Goal: Task Accomplishment & Management: Use online tool/utility

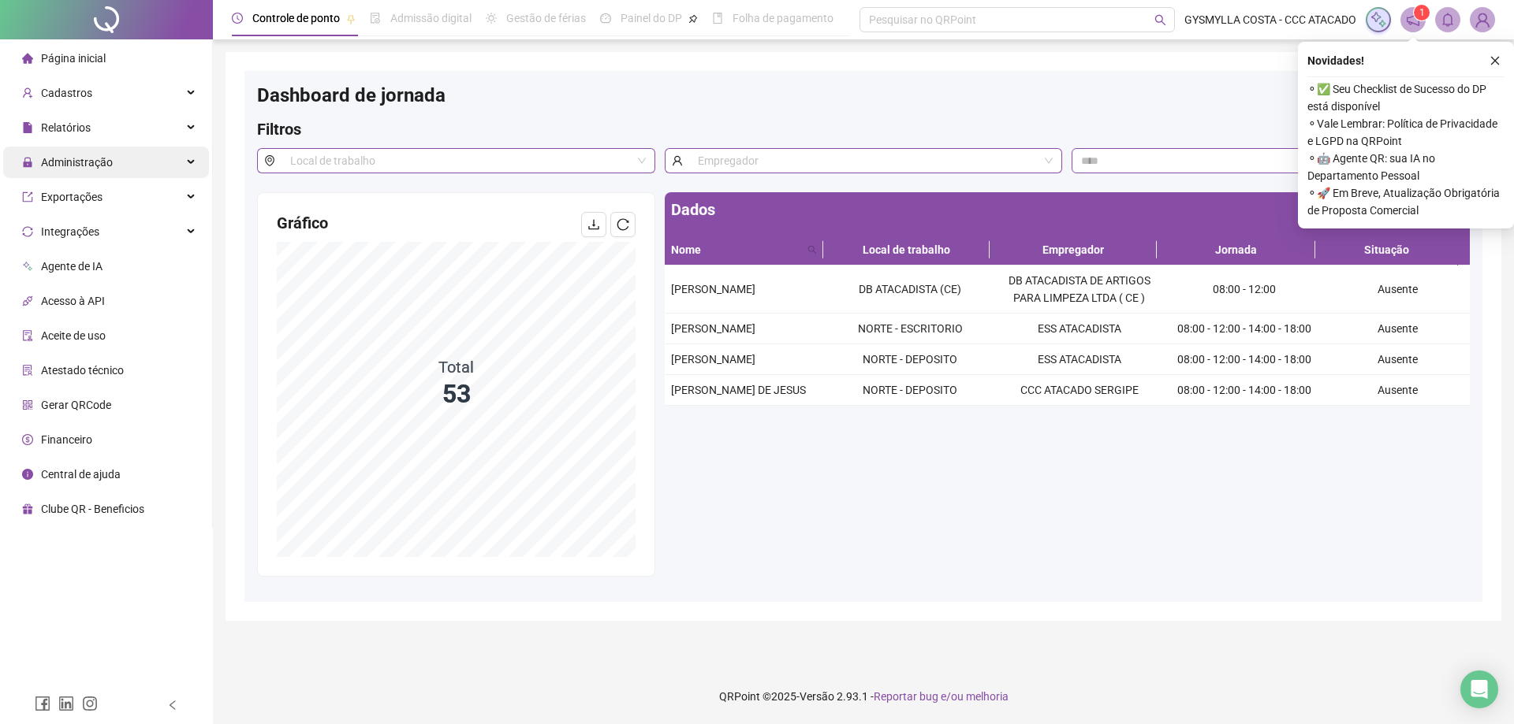
click at [96, 171] on span "Administração" at bounding box center [67, 163] width 91 height 32
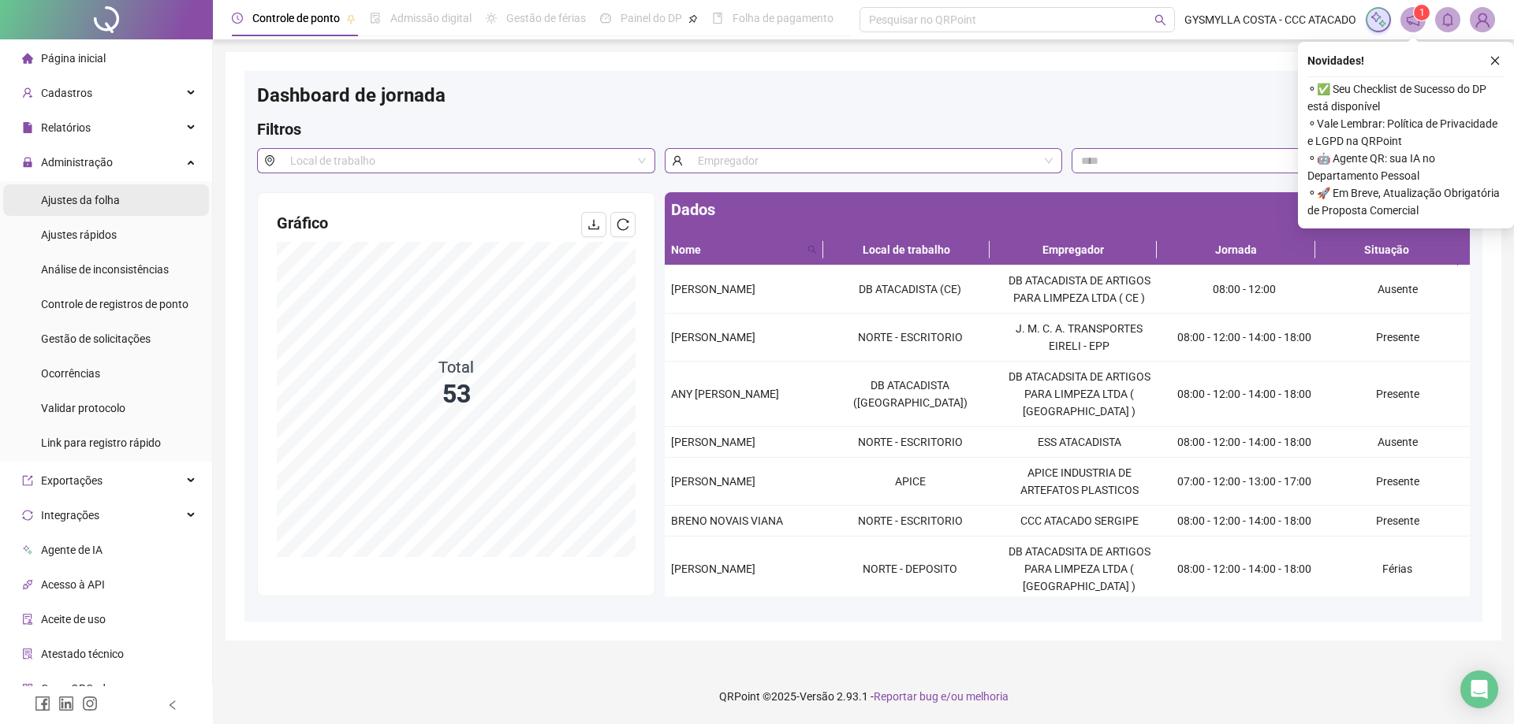
click at [95, 189] on div "Ajustes da folha" at bounding box center [80, 200] width 79 height 32
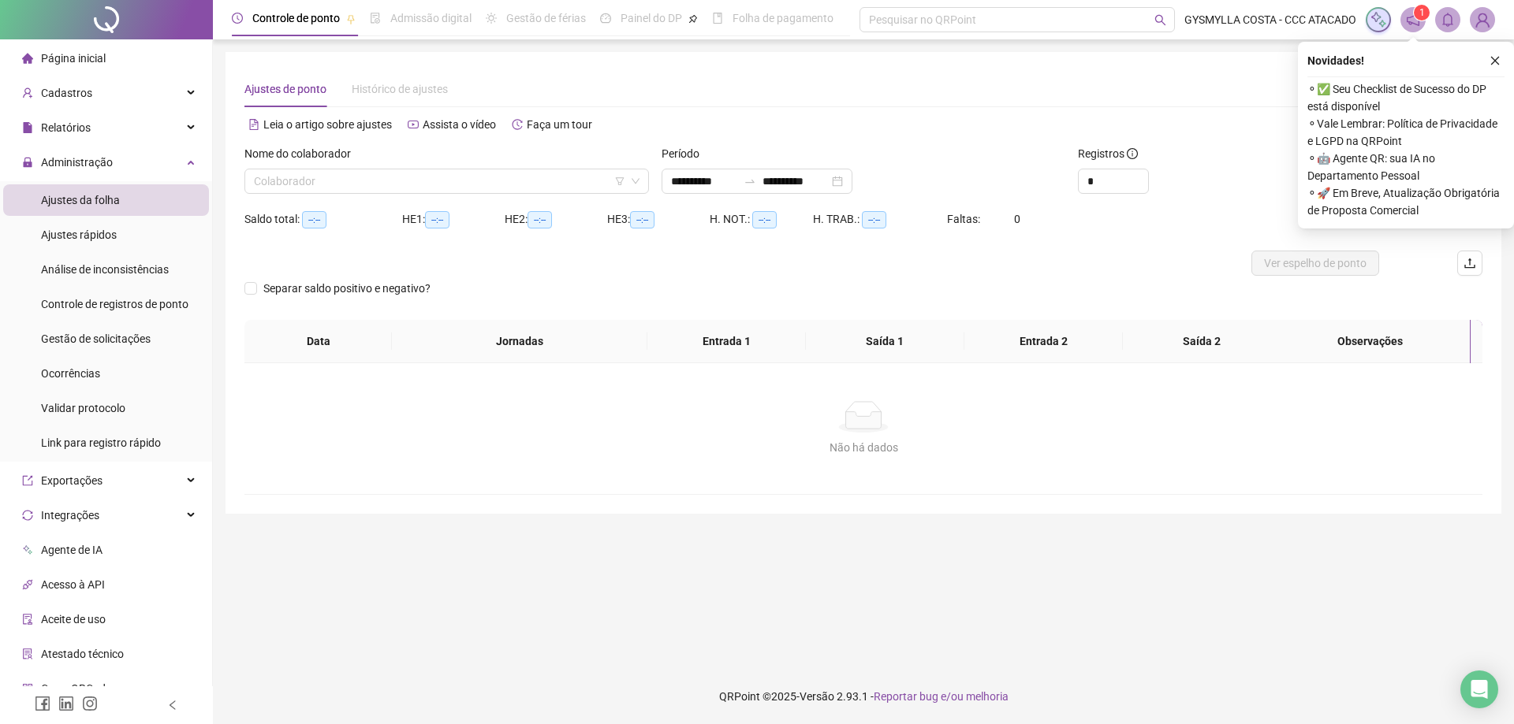
type input "**********"
click at [344, 181] on input "search" at bounding box center [439, 181] width 371 height 24
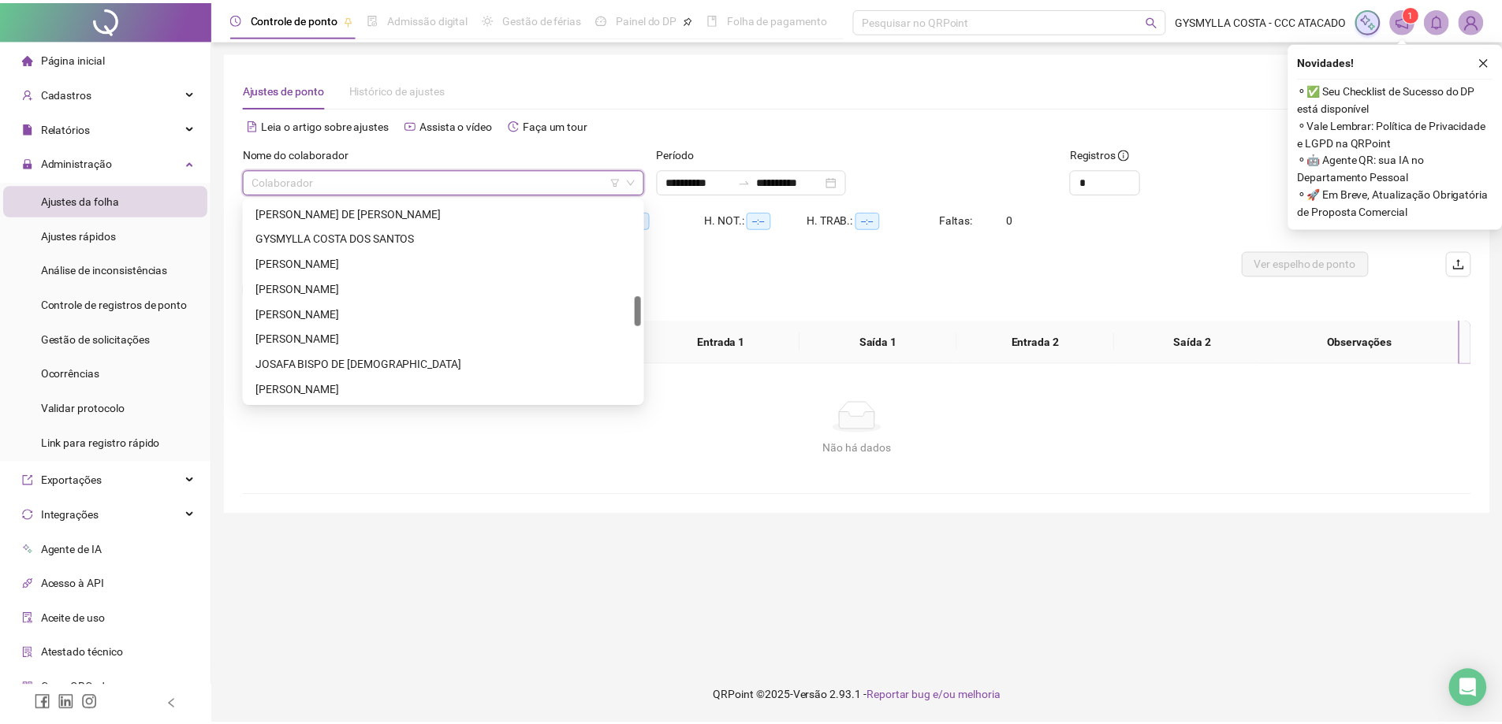
scroll to position [709, 0]
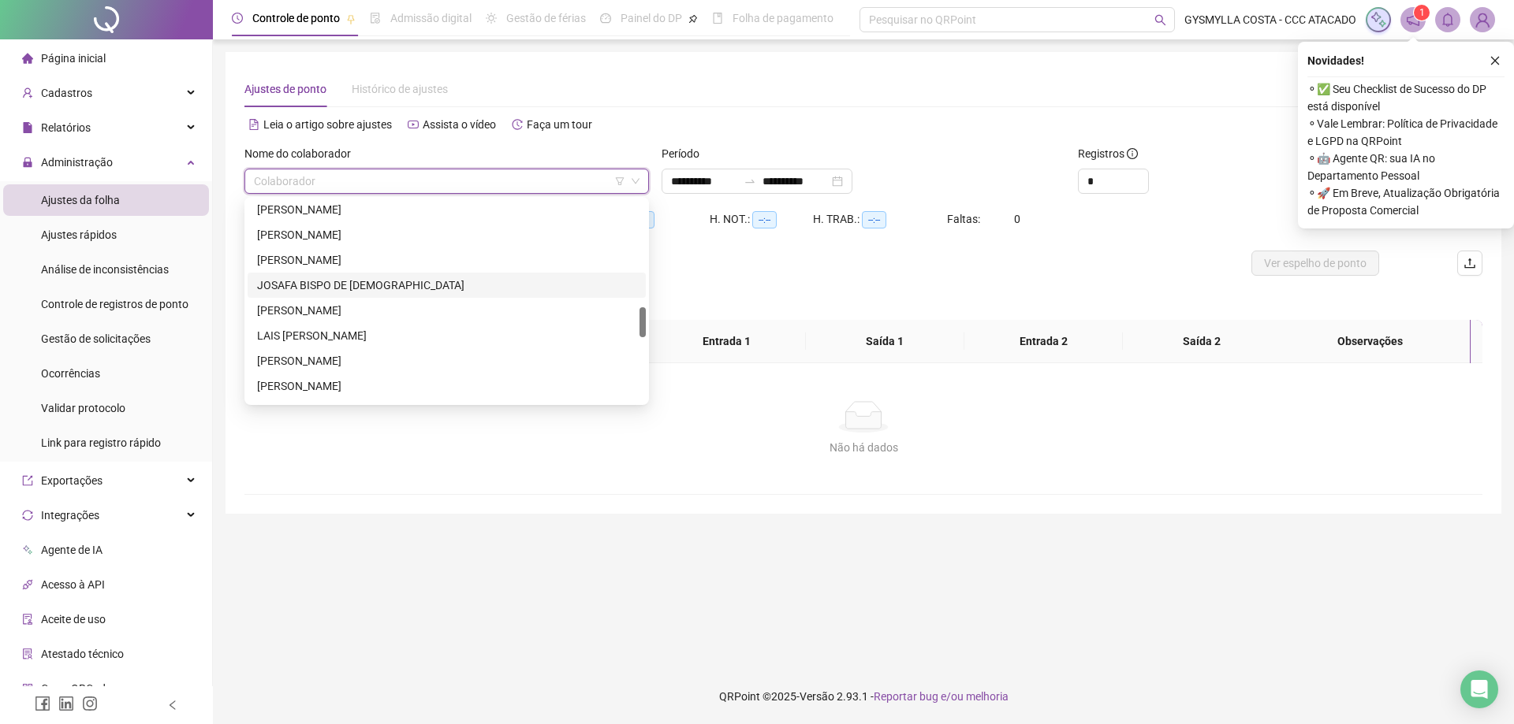
click at [330, 274] on div "JOSAFA BISPO DE [DEMOGRAPHIC_DATA]" at bounding box center [447, 285] width 398 height 25
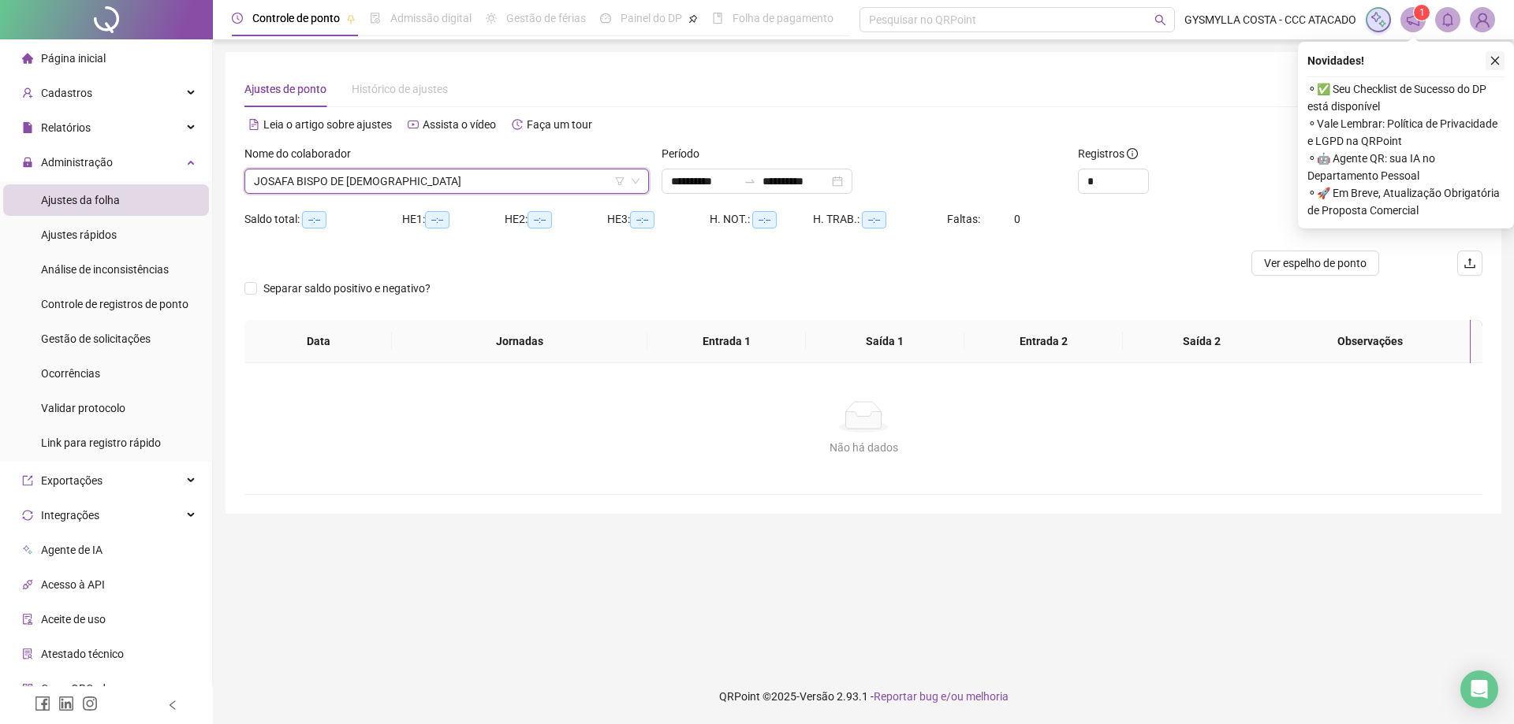
click at [1496, 60] on icon "close" at bounding box center [1494, 60] width 11 height 11
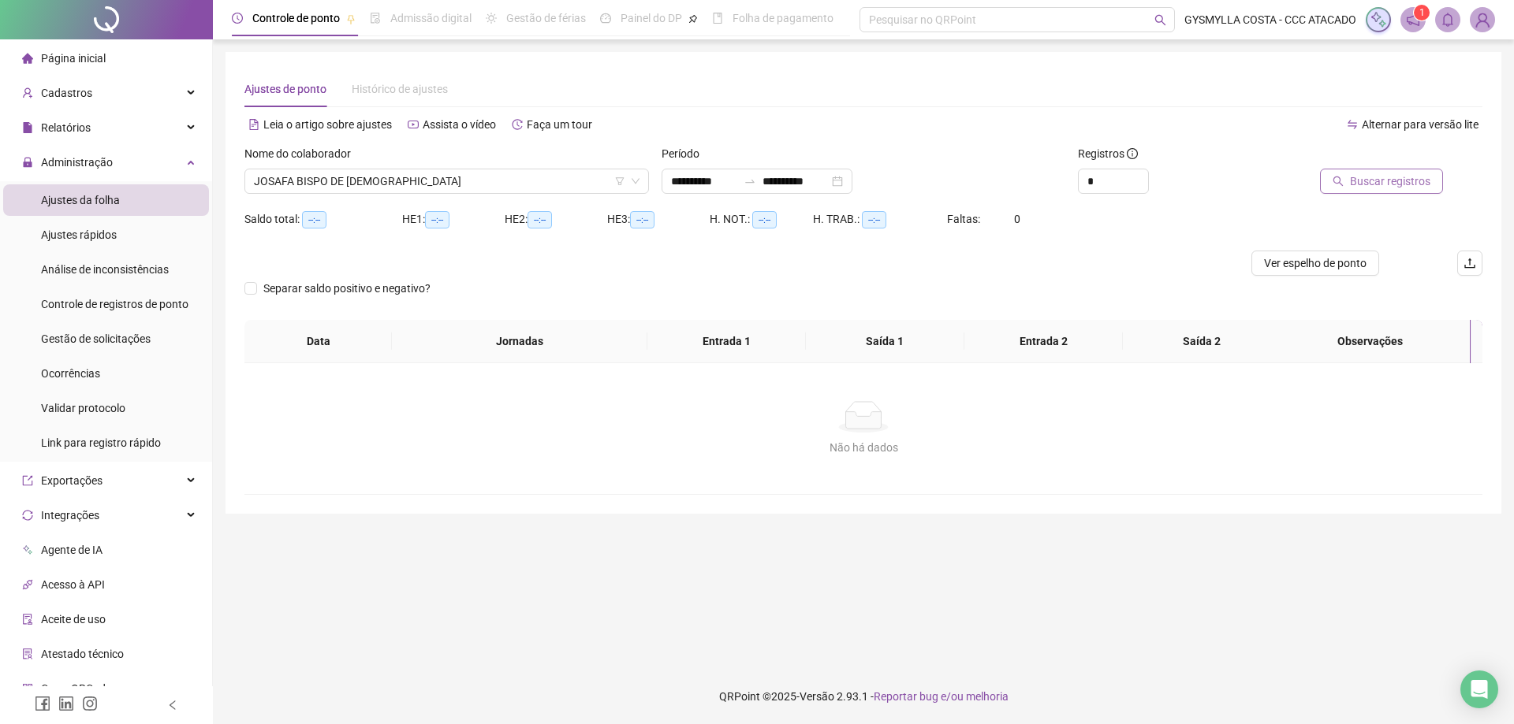
click at [1397, 174] on span "Buscar registros" at bounding box center [1390, 181] width 80 height 17
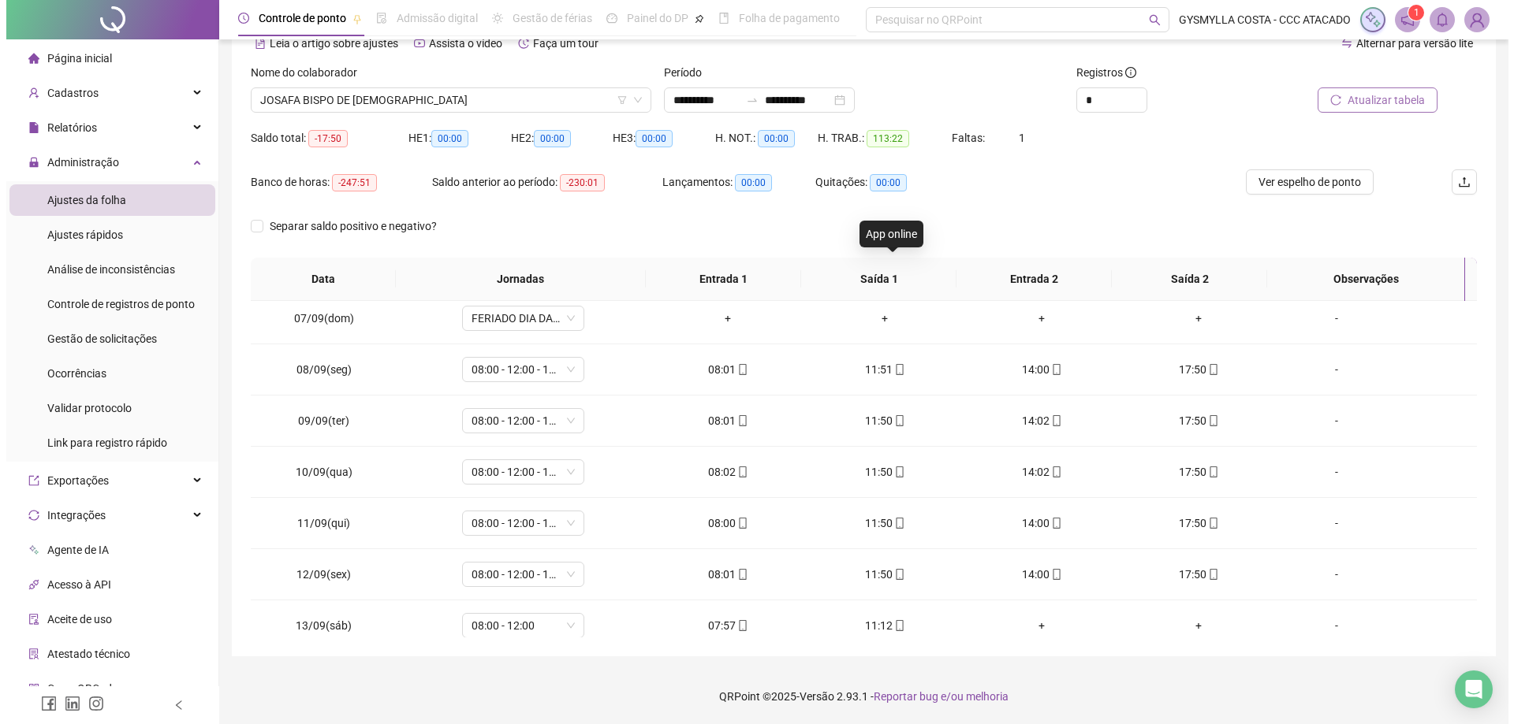
scroll to position [739, 0]
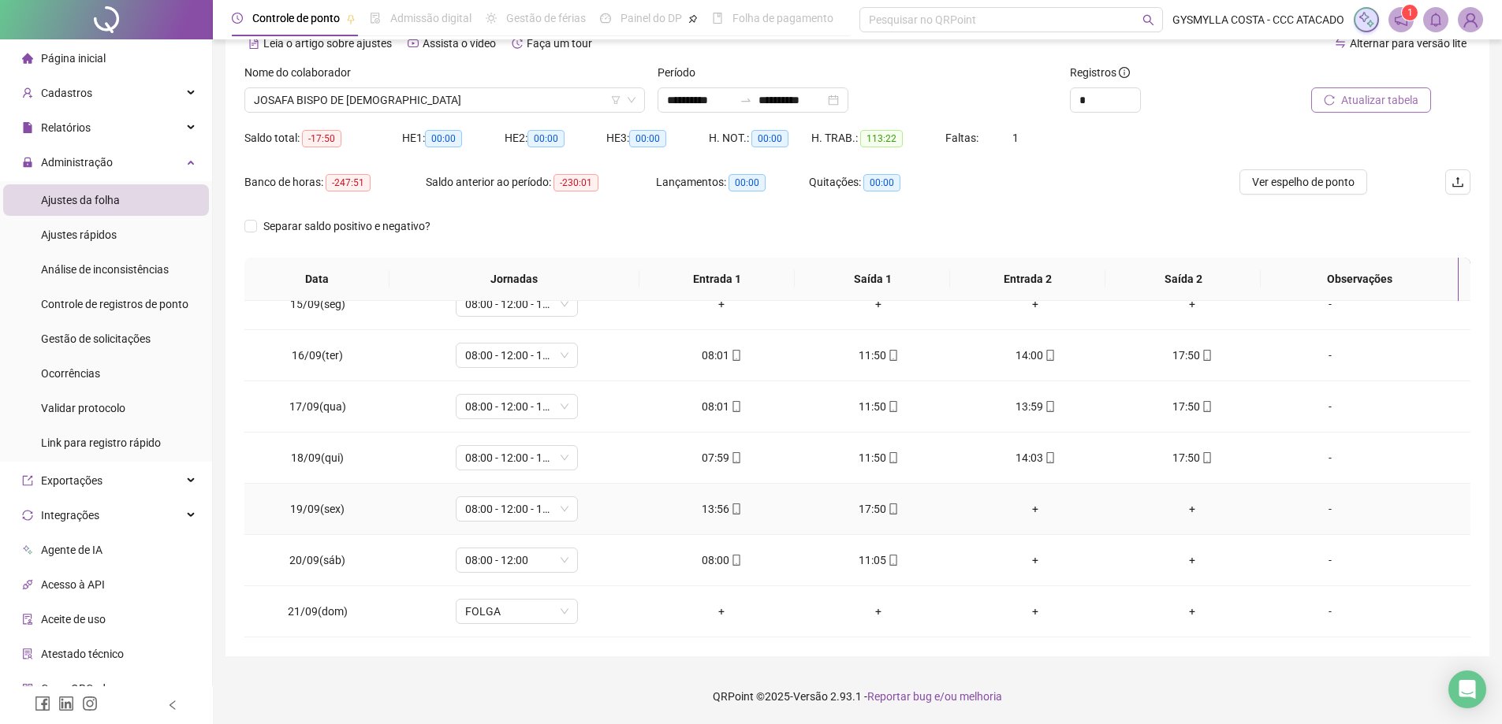
click at [1322, 508] on div "-" at bounding box center [1329, 509] width 93 height 17
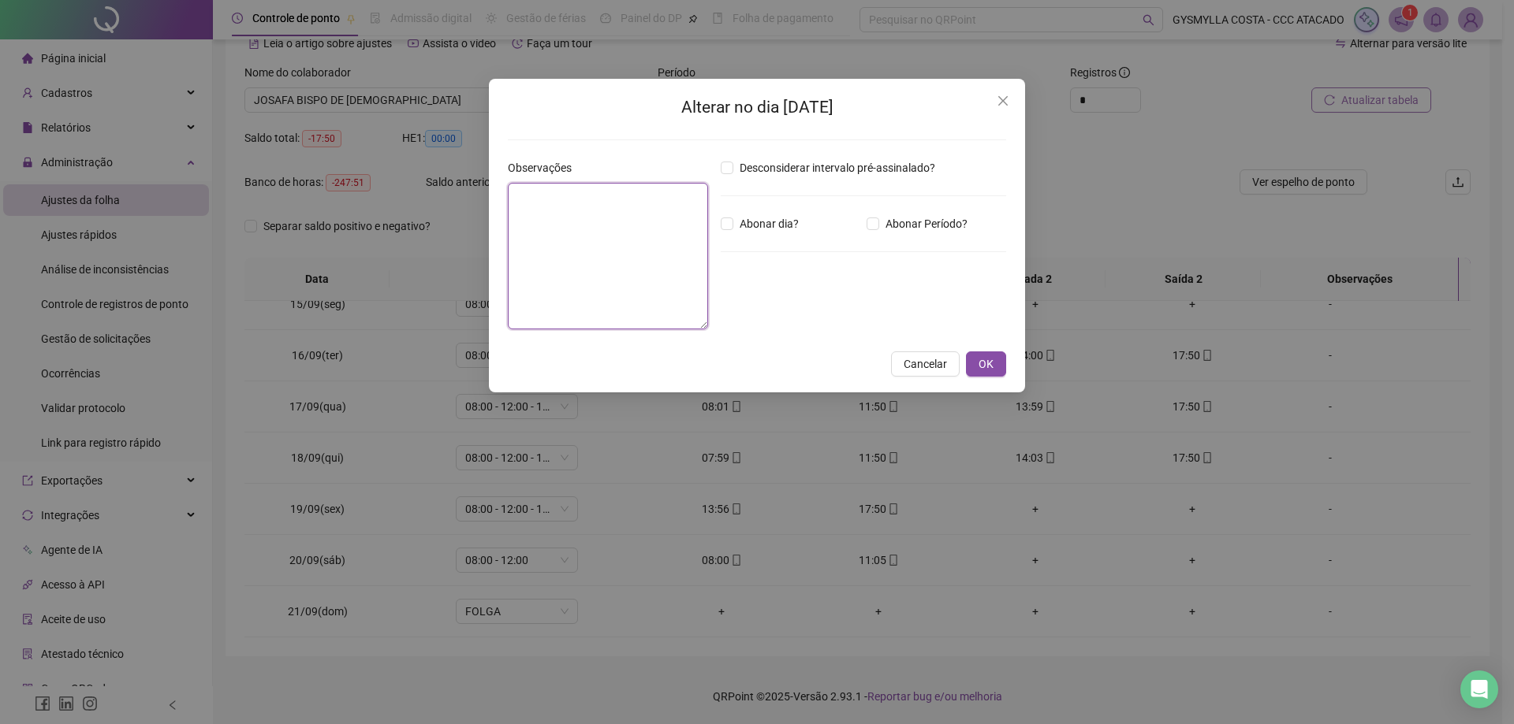
click at [647, 233] on textarea at bounding box center [608, 256] width 200 height 147
type textarea "*"
type textarea "**********"
click at [945, 229] on span "Abonar Período?" at bounding box center [926, 223] width 95 height 17
click at [807, 307] on icon "close-circle" at bounding box center [801, 310] width 11 height 11
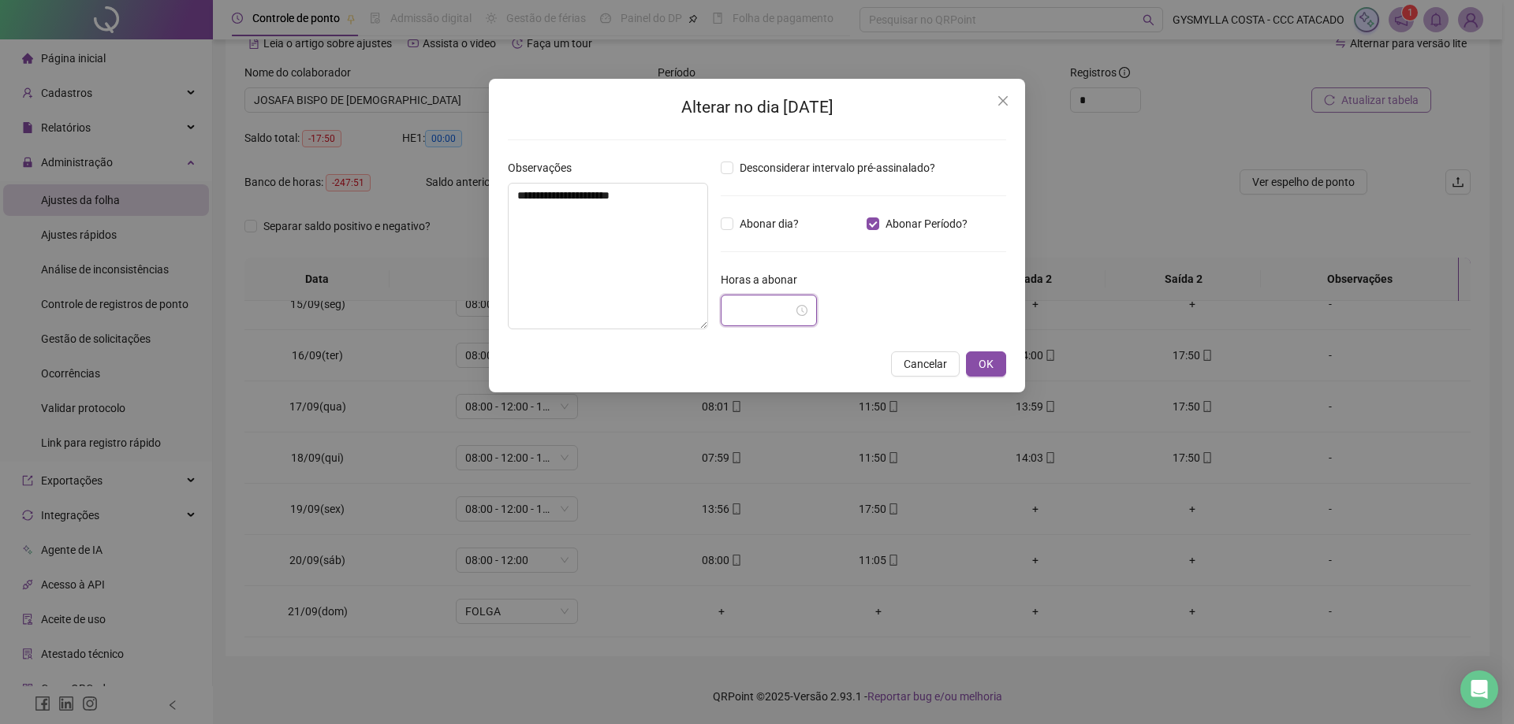
drag, startPoint x: 779, startPoint y: 311, endPoint x: 780, endPoint y: 322, distance: 11.9
click at [779, 311] on input at bounding box center [761, 310] width 63 height 19
type input "*****"
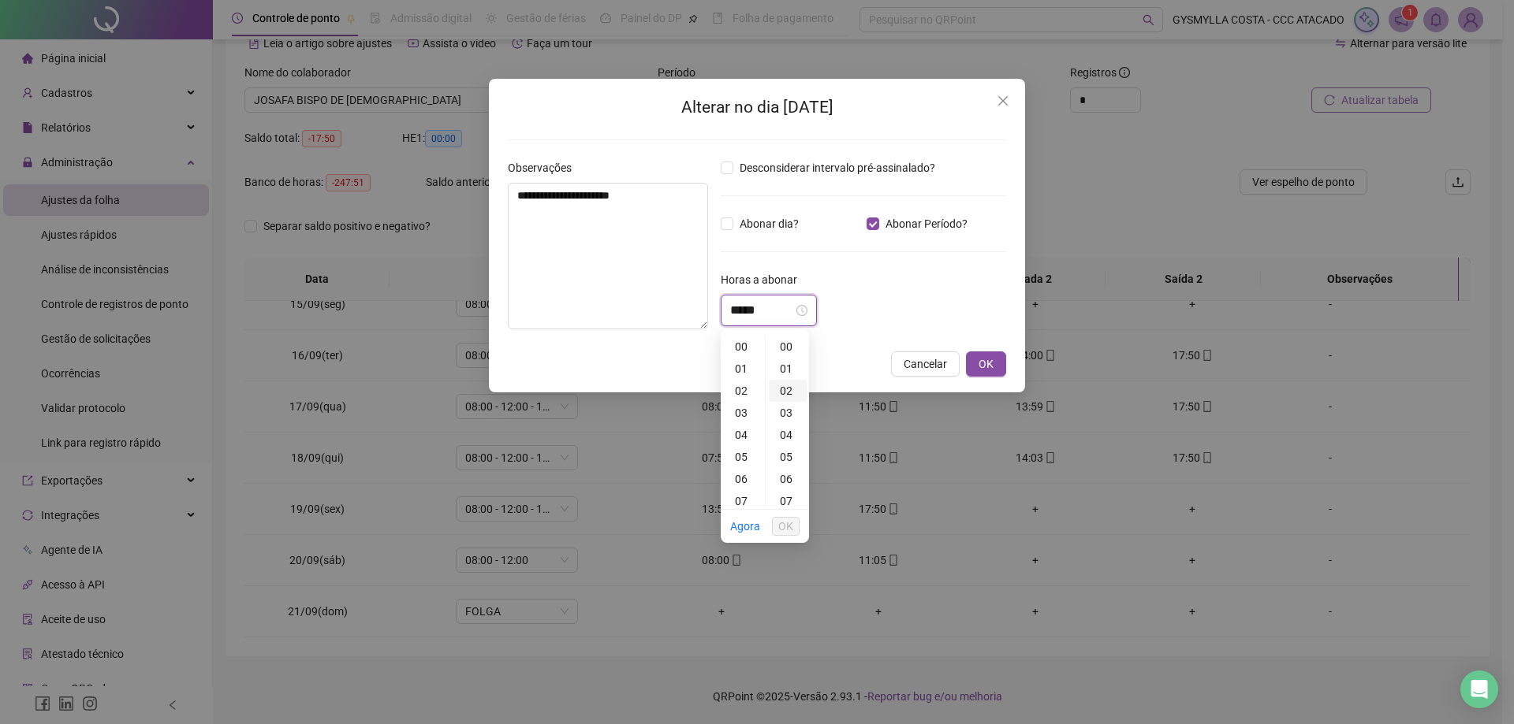
type input "*****"
click at [748, 434] on div "04" at bounding box center [743, 435] width 38 height 22
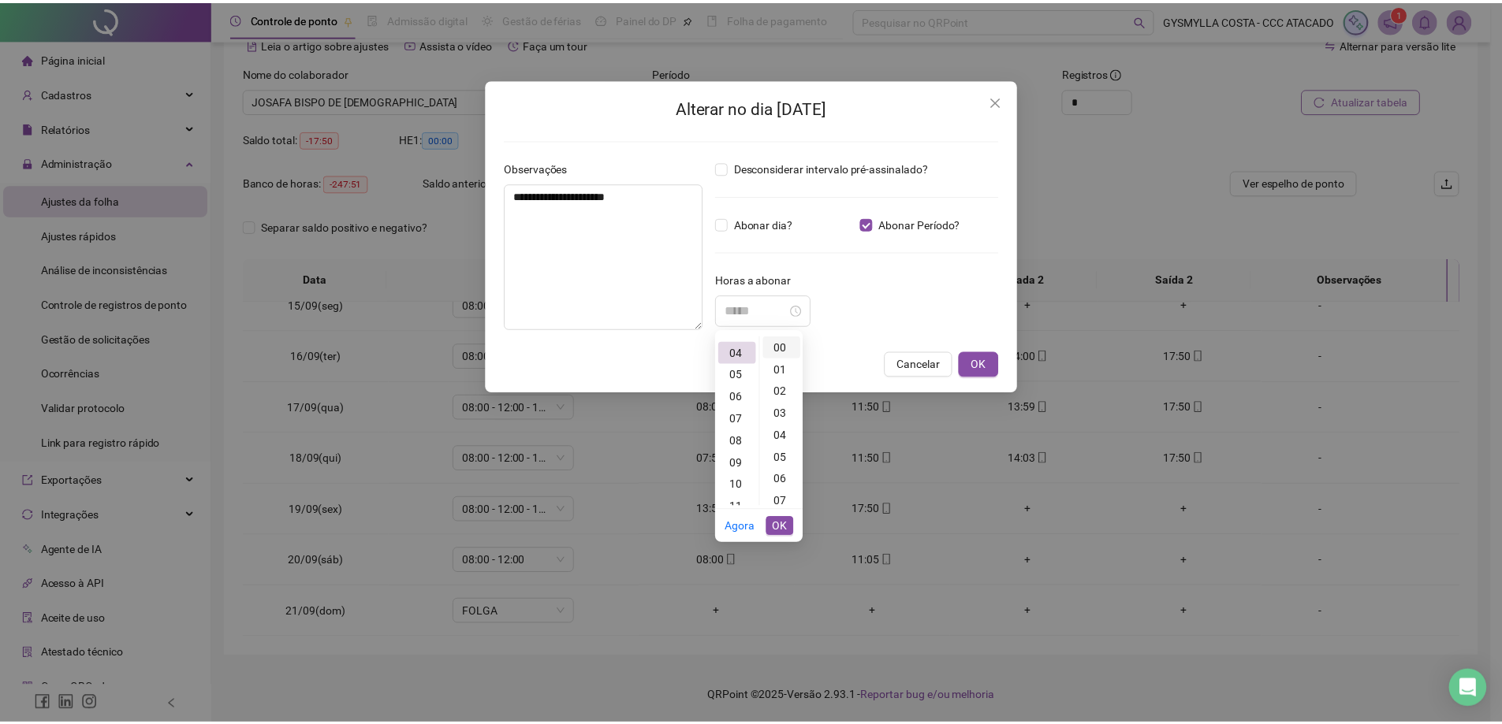
scroll to position [88, 0]
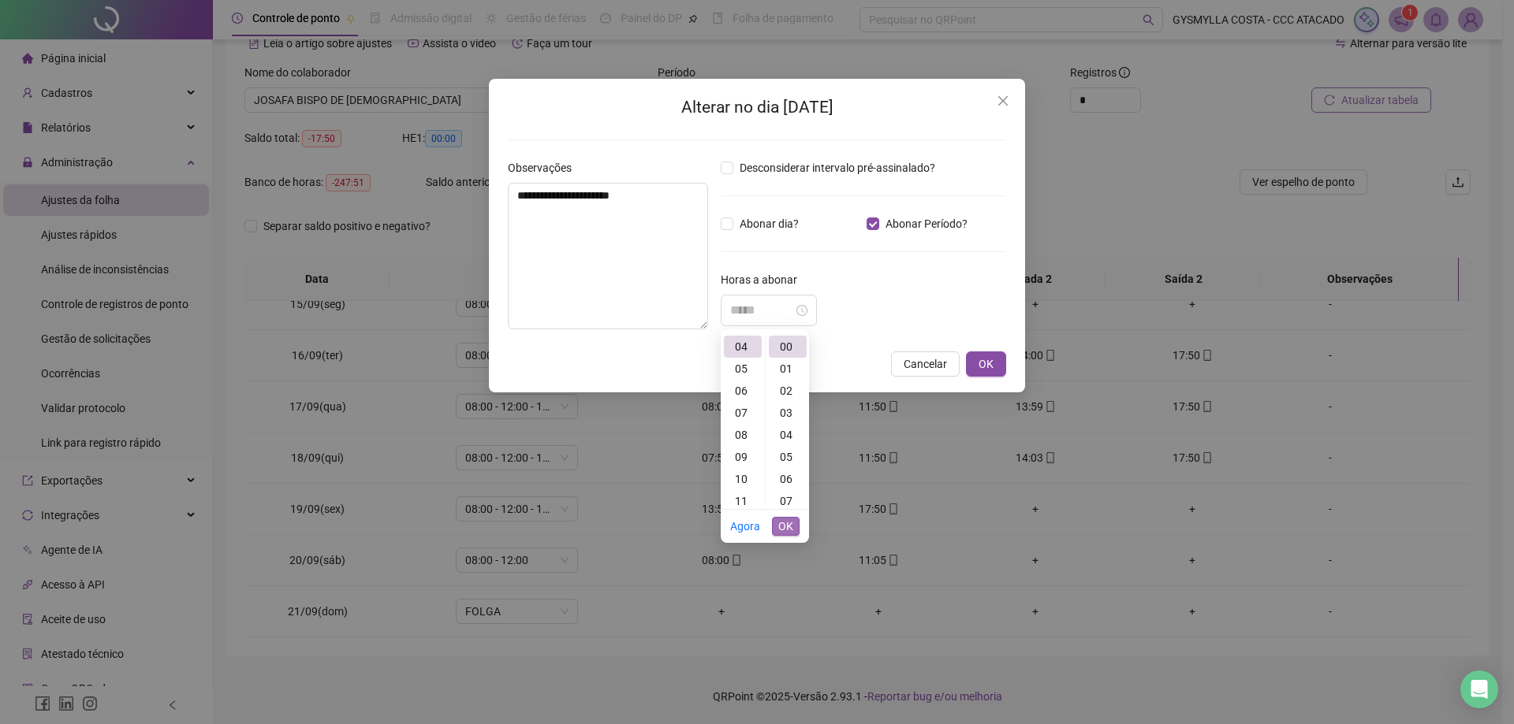
type input "*****"
click at [785, 522] on span "OK" at bounding box center [785, 526] width 15 height 17
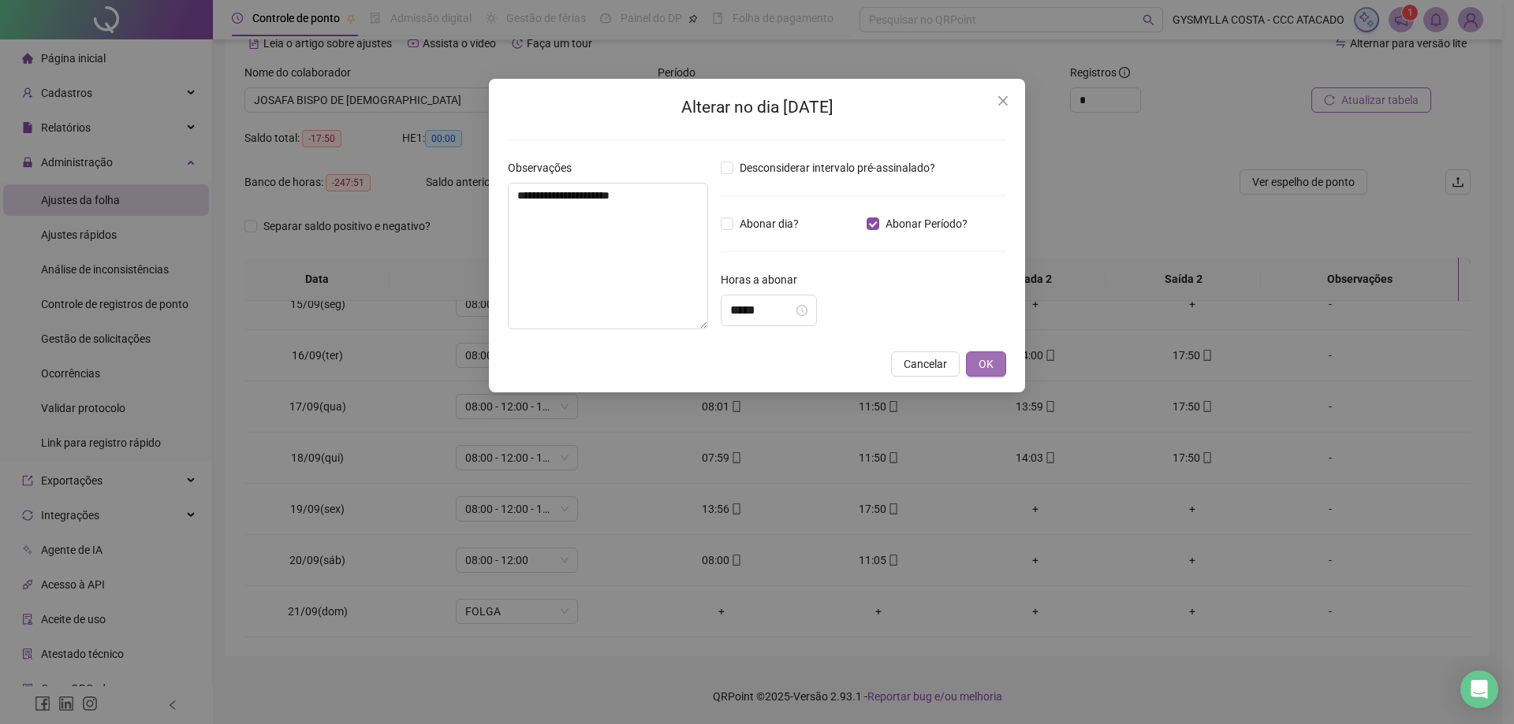
click at [994, 364] on button "OK" at bounding box center [986, 364] width 40 height 25
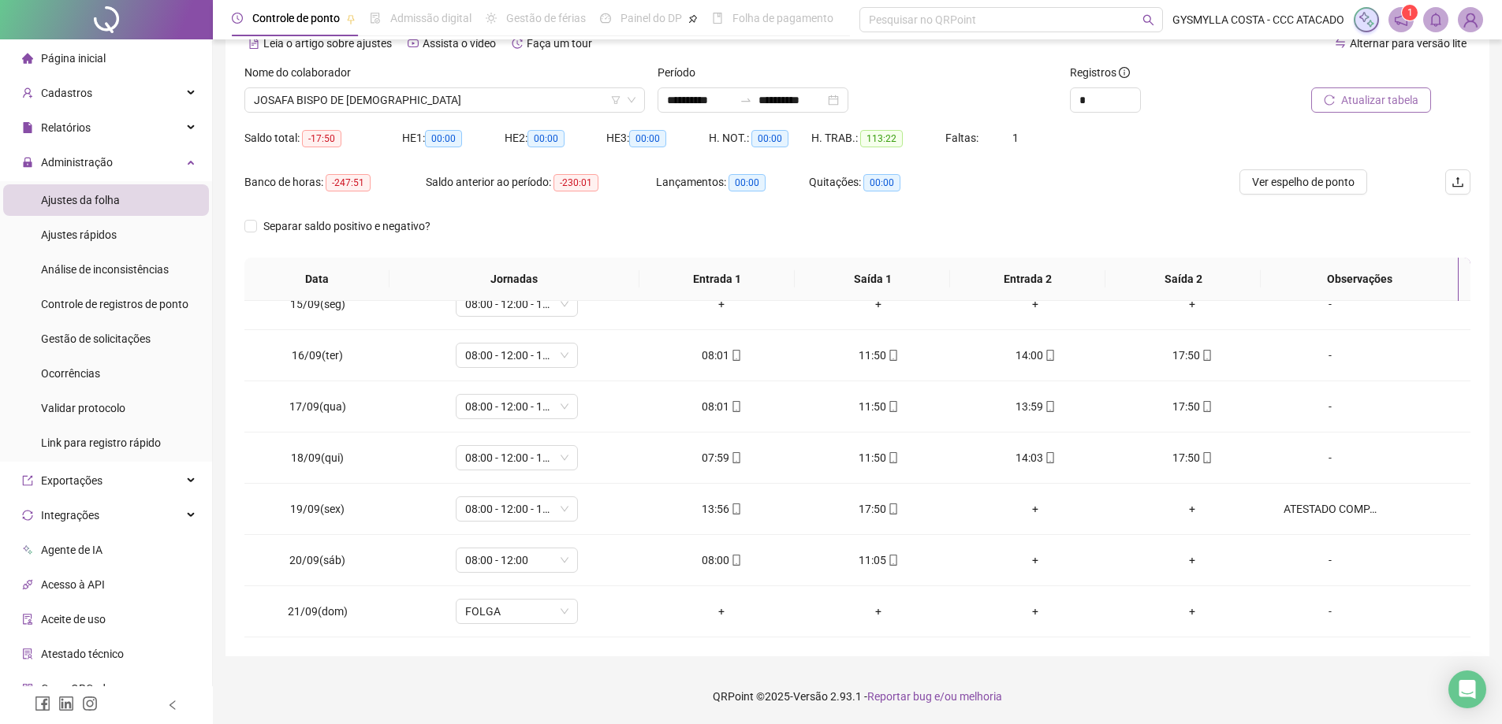
click at [1405, 101] on span "Atualizar tabela" at bounding box center [1379, 99] width 77 height 17
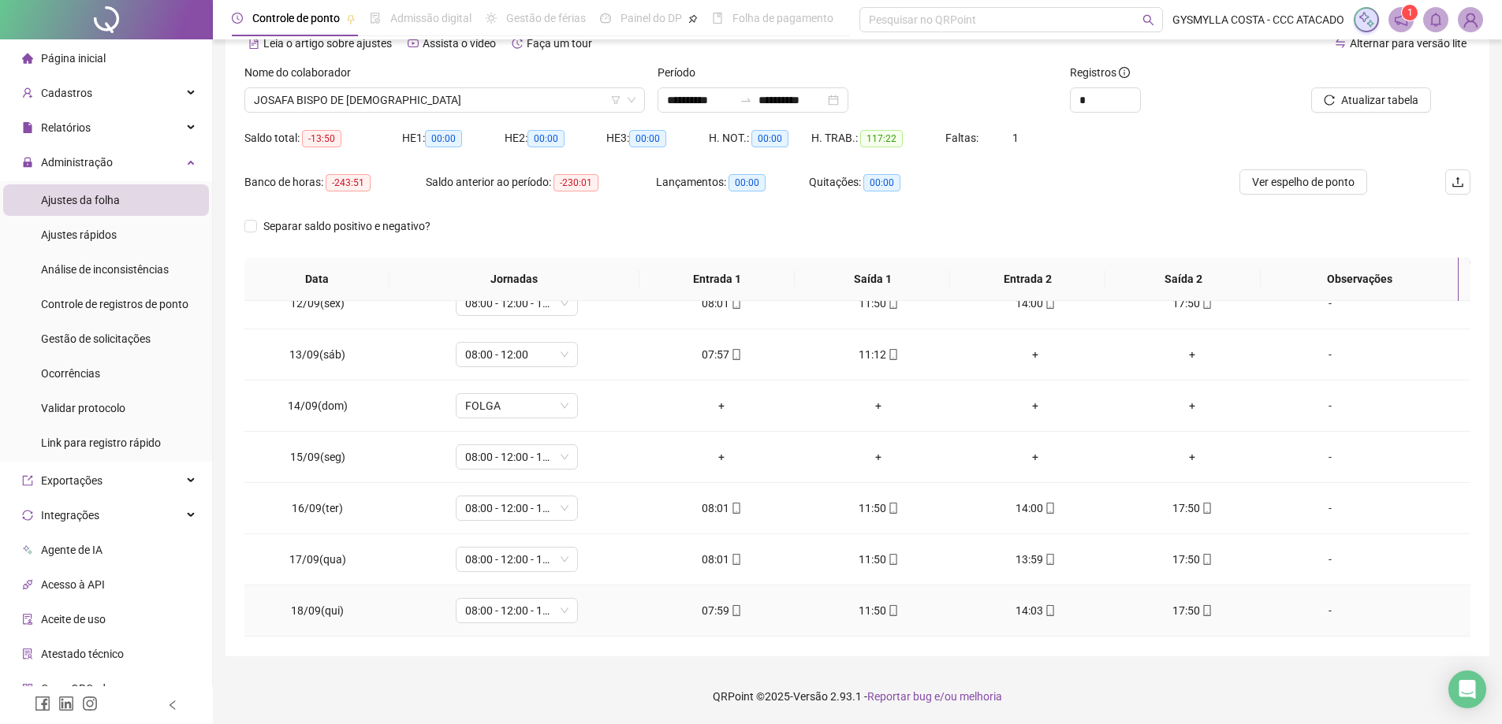
scroll to position [582, 0]
